Goal: Information Seeking & Learning: Learn about a topic

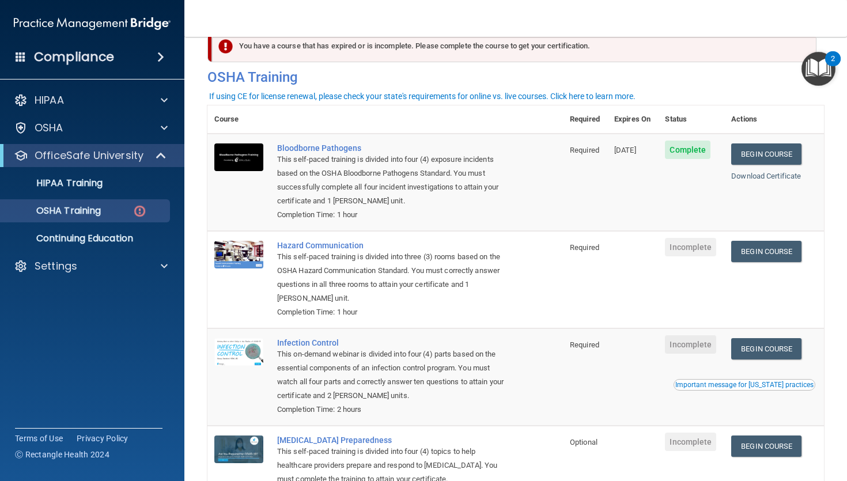
scroll to position [13, 0]
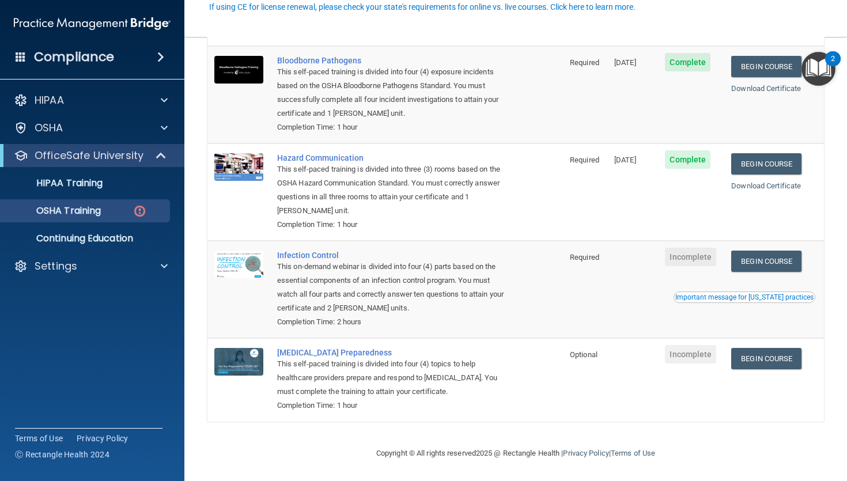
scroll to position [116, 0]
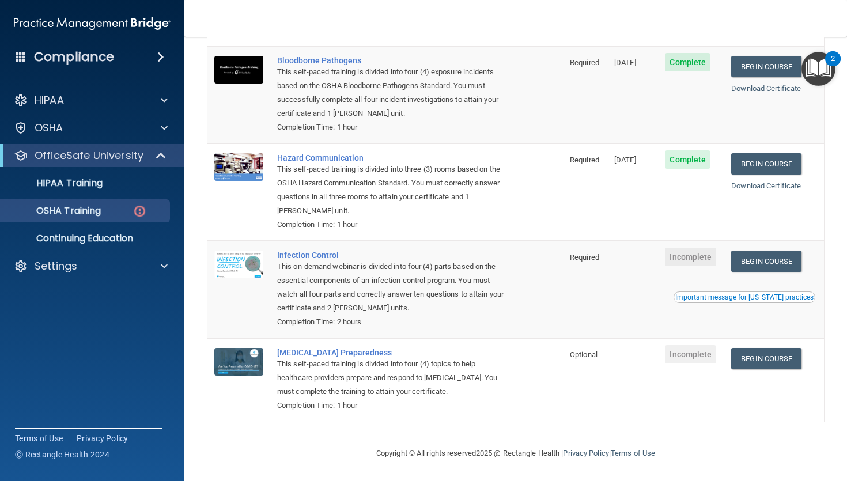
click at [330, 261] on div "This on-demand webinar is divided into four (4) parts based on the essential co…" at bounding box center [391, 287] width 228 height 55
click at [328, 258] on div "Infection Control" at bounding box center [391, 255] width 228 height 9
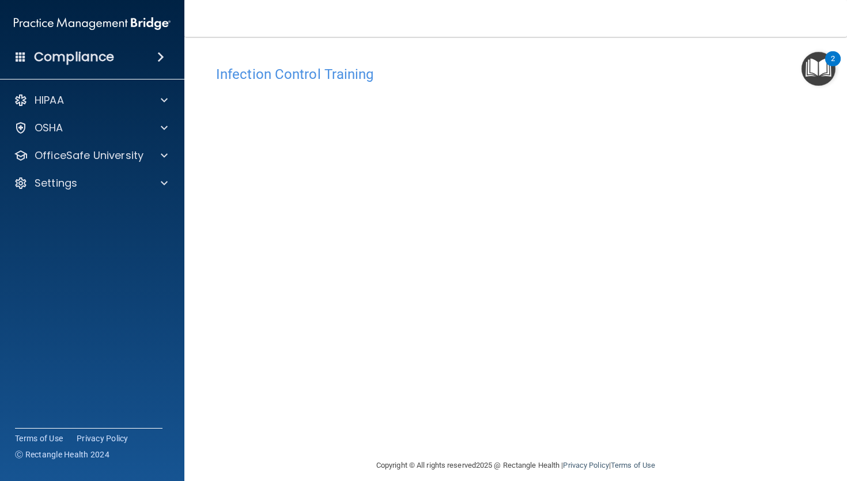
scroll to position [12, 0]
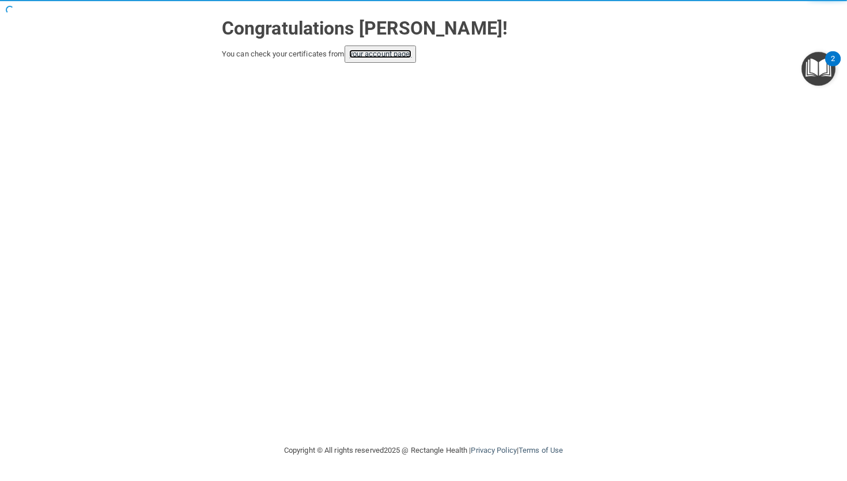
click at [385, 58] on link "your account page!" at bounding box center [380, 54] width 63 height 9
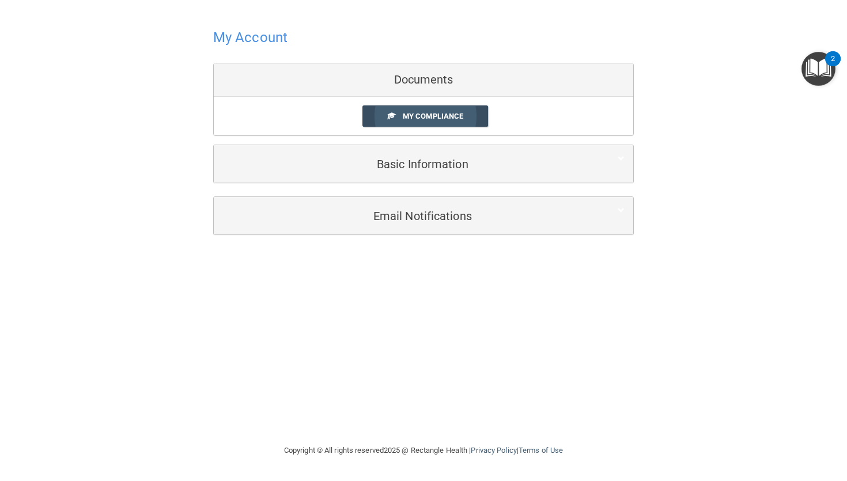
click at [404, 118] on span "My Compliance" at bounding box center [433, 116] width 61 height 9
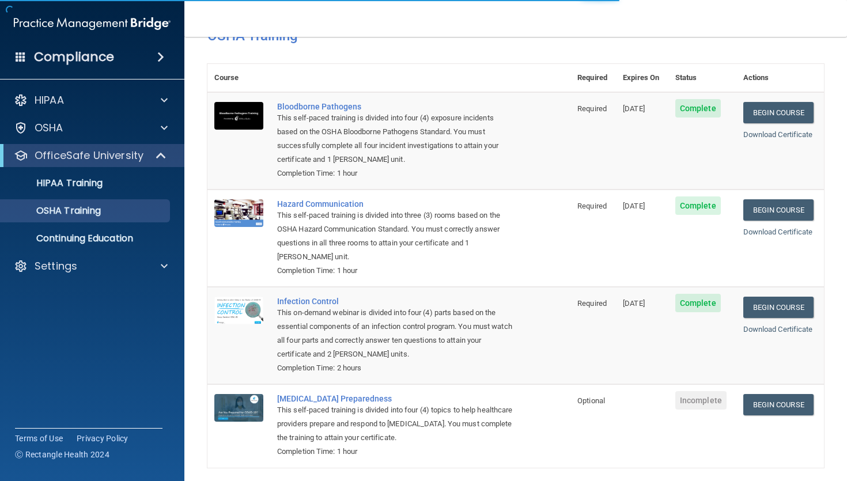
scroll to position [84, 0]
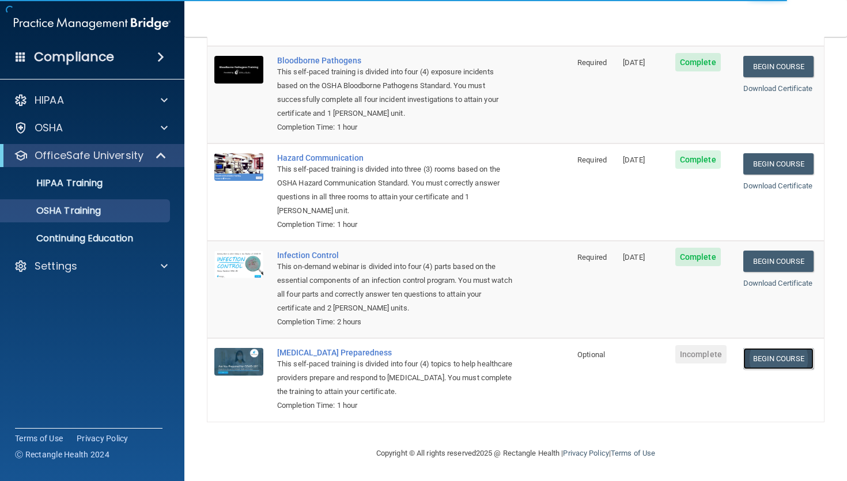
click at [762, 355] on link "Begin Course" at bounding box center [778, 358] width 70 height 21
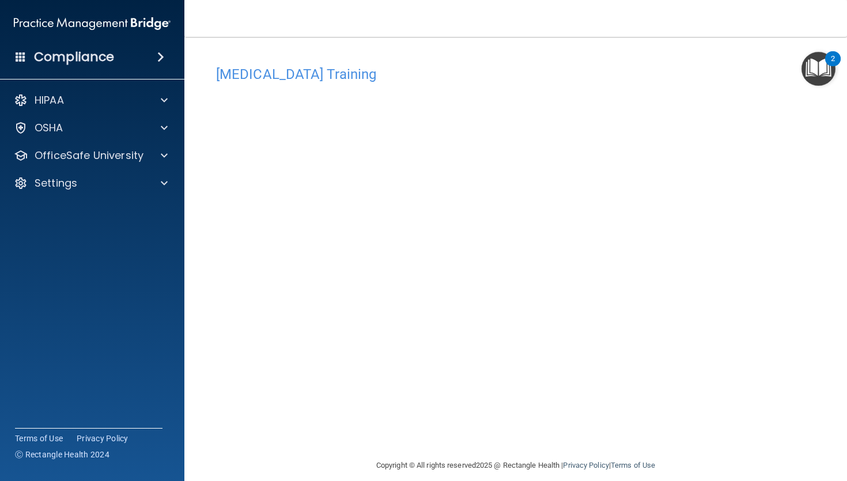
click at [159, 86] on div "HIPAA Documents and Policies Report an Incident Business Associates Emergency P…" at bounding box center [92, 144] width 185 height 120
click at [160, 99] on div at bounding box center [162, 100] width 29 height 14
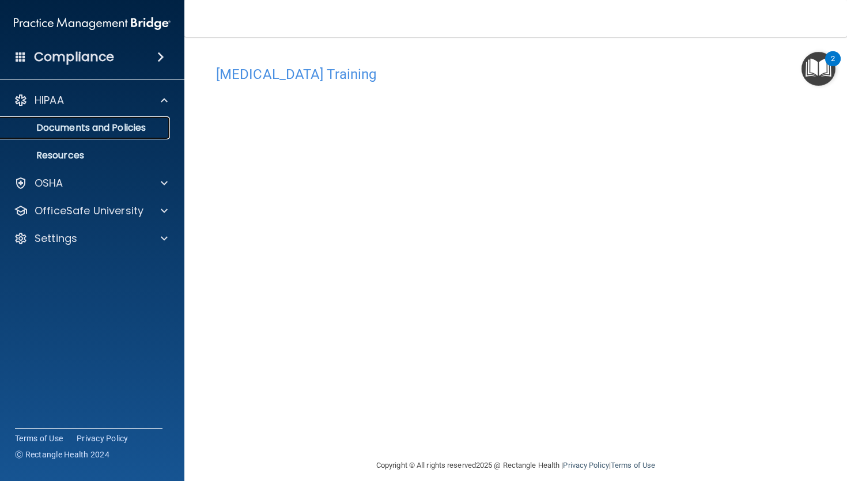
click at [131, 136] on link "Documents and Policies" at bounding box center [79, 127] width 182 height 23
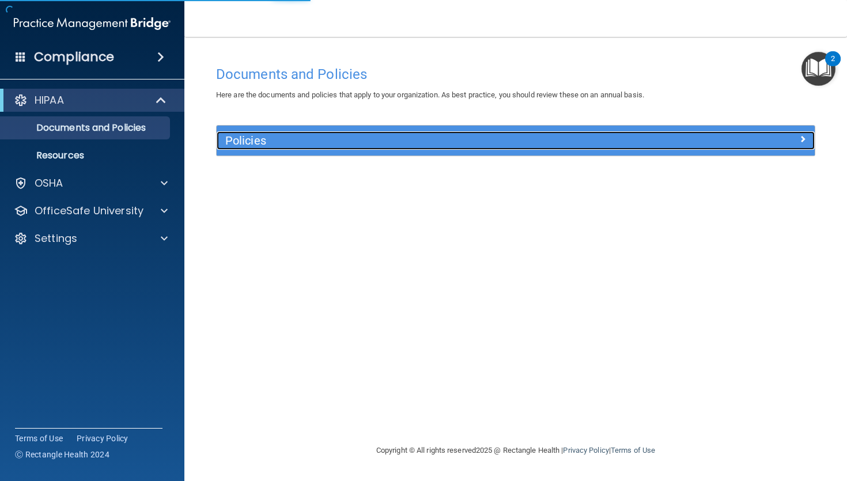
click at [405, 150] on div "Policies" at bounding box center [441, 140] width 449 height 18
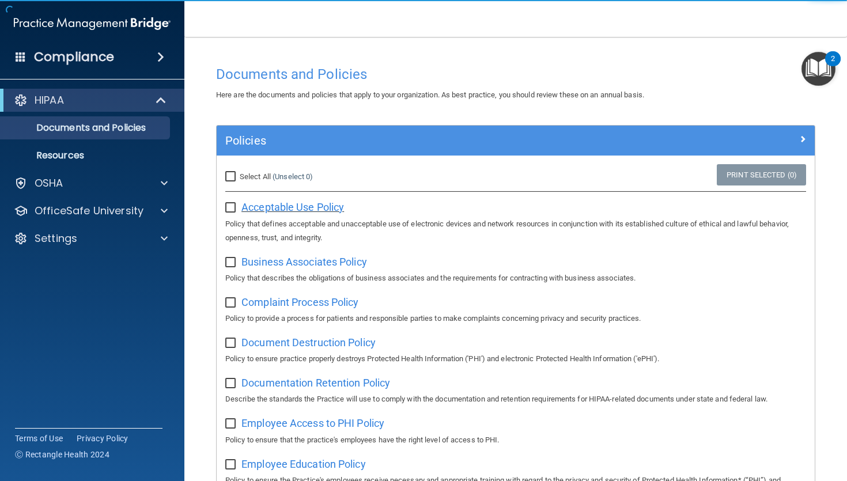
click at [304, 207] on span "Acceptable Use Policy" at bounding box center [292, 207] width 103 height 12
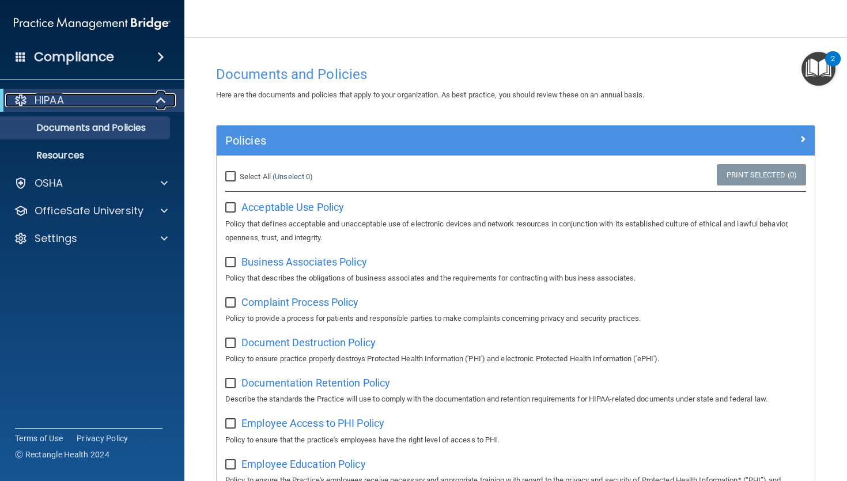
click at [164, 101] on span at bounding box center [162, 100] width 10 height 14
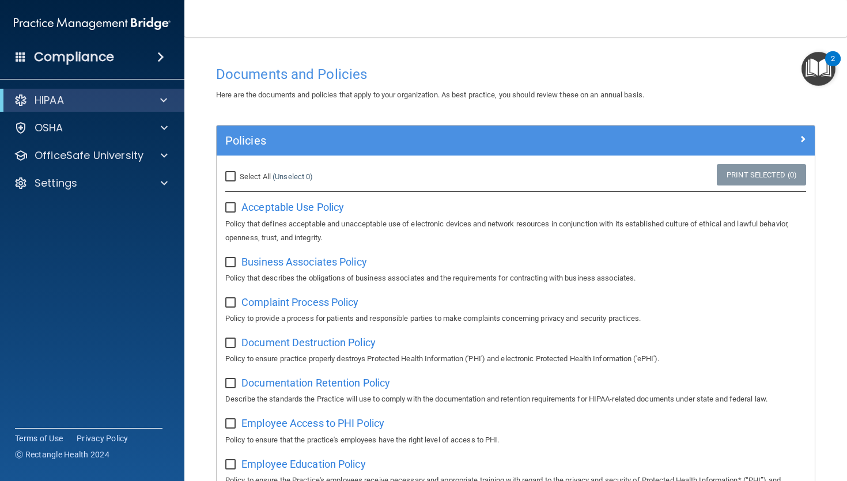
click at [124, 142] on div "HIPAA Documents and Policies Report an Incident Business Associates Emergency P…" at bounding box center [92, 144] width 185 height 120
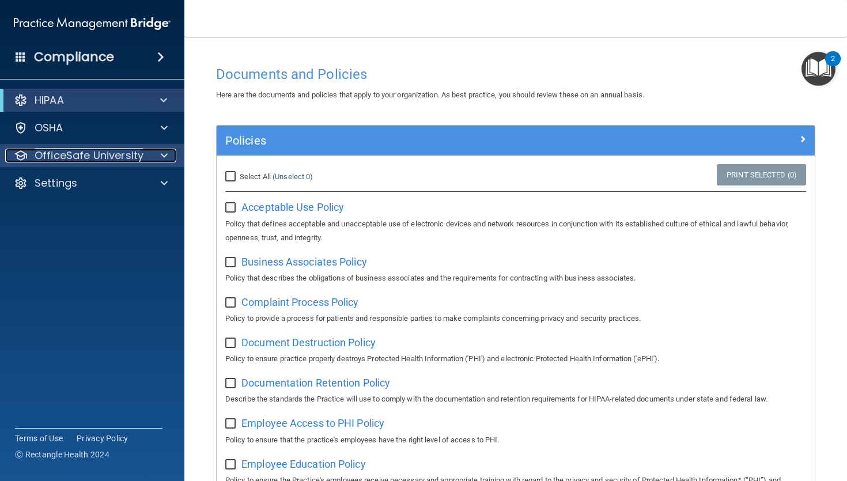
click at [126, 154] on p "OfficeSafe University" at bounding box center [89, 156] width 109 height 14
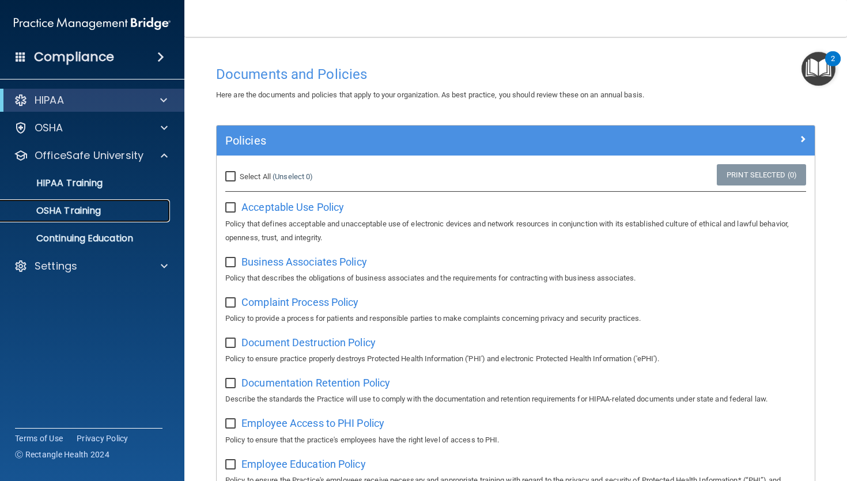
click at [133, 217] on link "OSHA Training" at bounding box center [79, 210] width 182 height 23
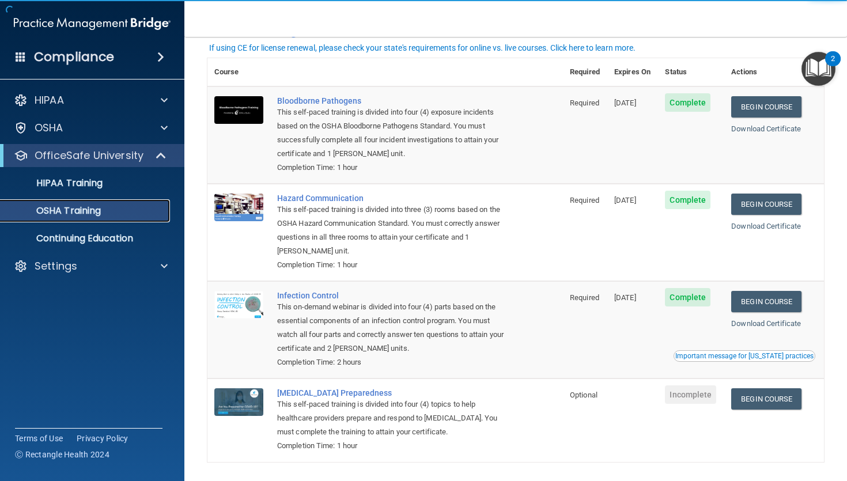
scroll to position [84, 0]
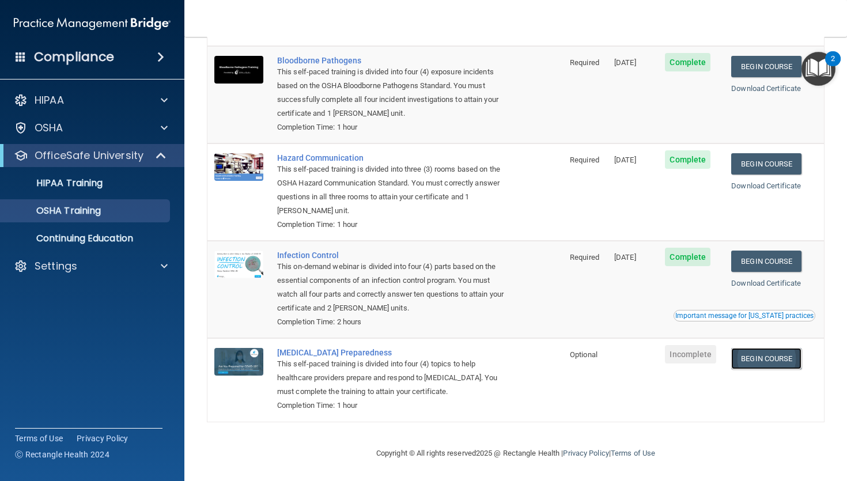
click at [775, 359] on link "Begin Course" at bounding box center [766, 358] width 70 height 21
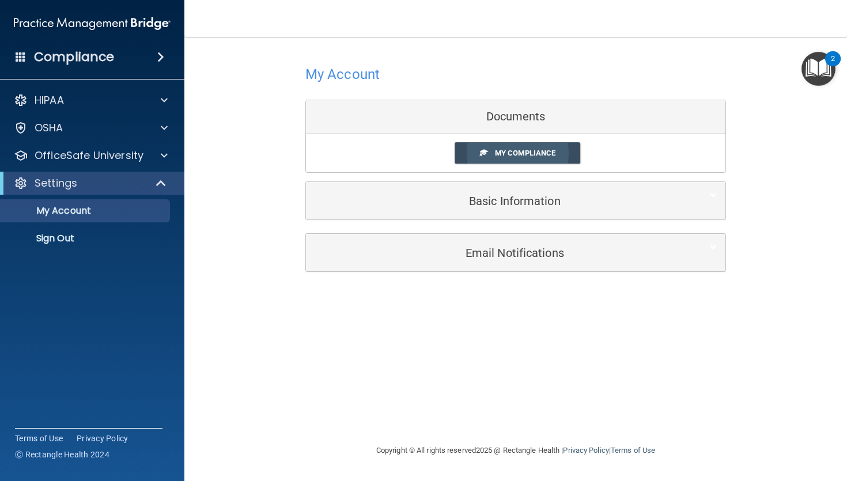
click at [520, 160] on link "My Compliance" at bounding box center [518, 152] width 126 height 21
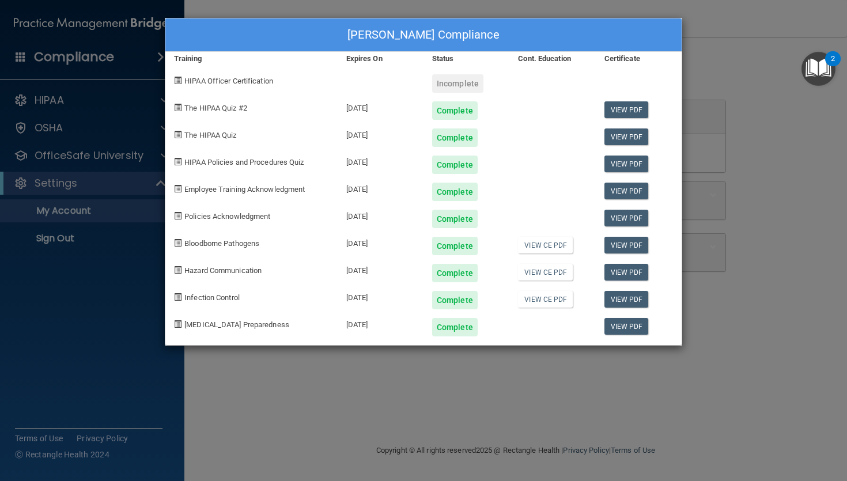
click at [287, 18] on div "[PERSON_NAME] Compliance" at bounding box center [423, 34] width 516 height 33
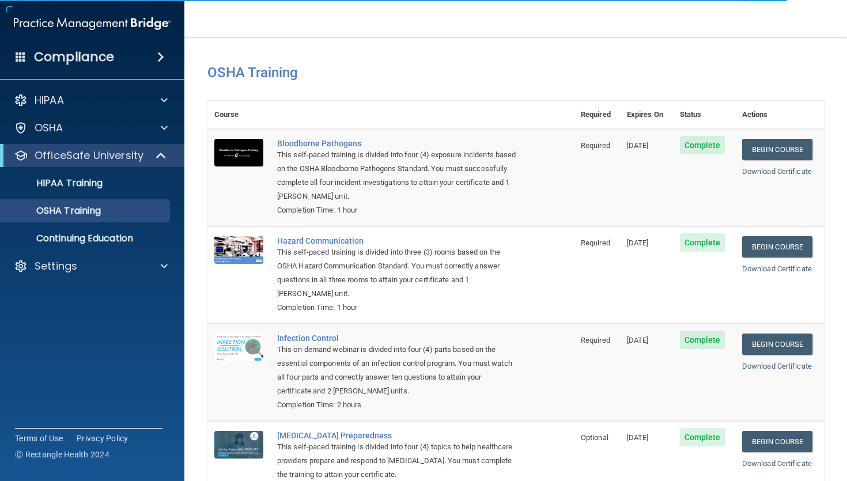
scroll to position [84, 0]
